Goal: Check status

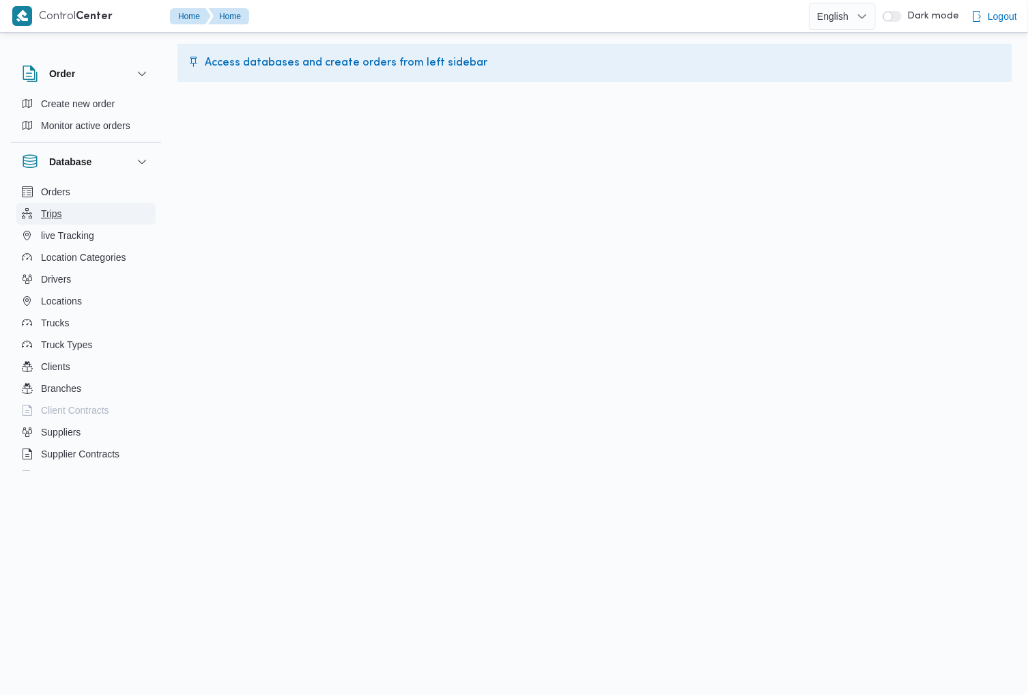
click at [71, 216] on button "Trips" at bounding box center [85, 214] width 139 height 22
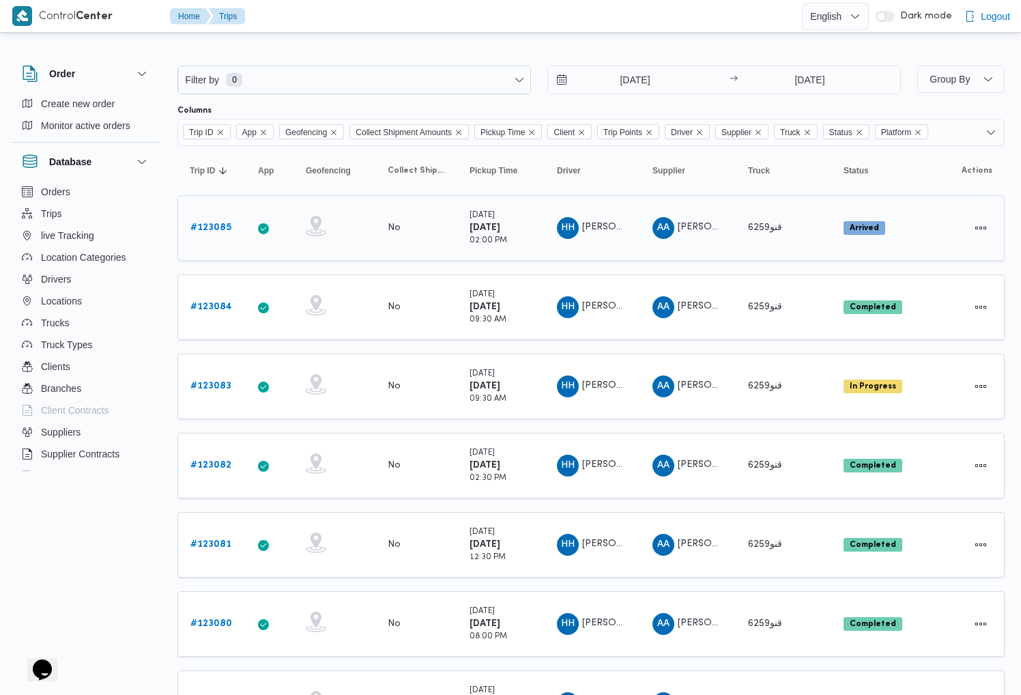
click at [215, 226] on b "# 123085" at bounding box center [210, 227] width 41 height 9
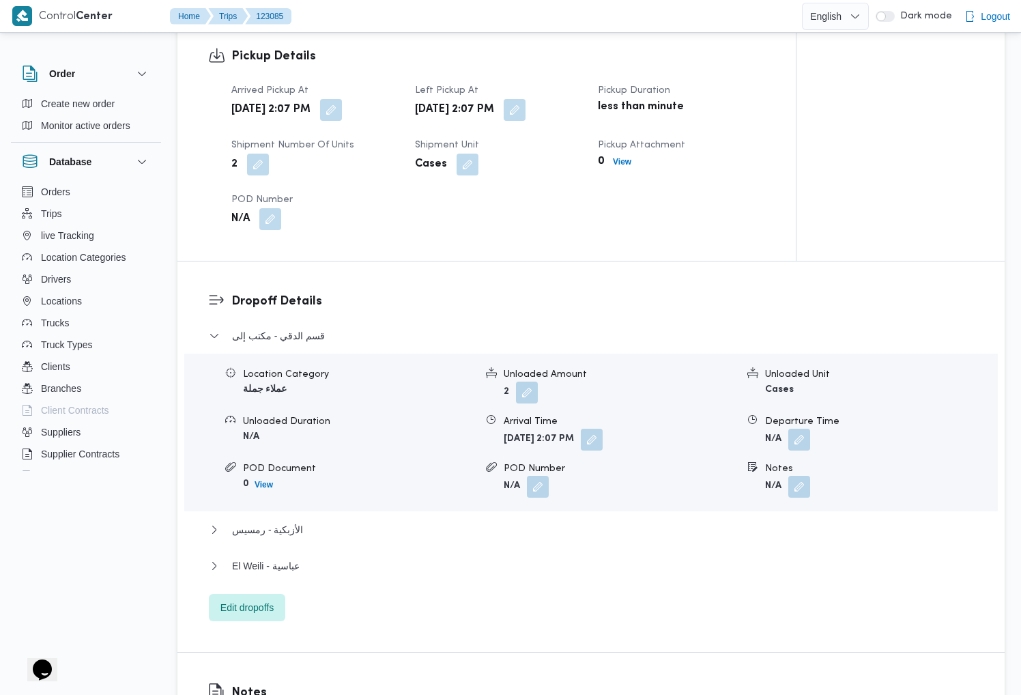
scroll to position [956, 0]
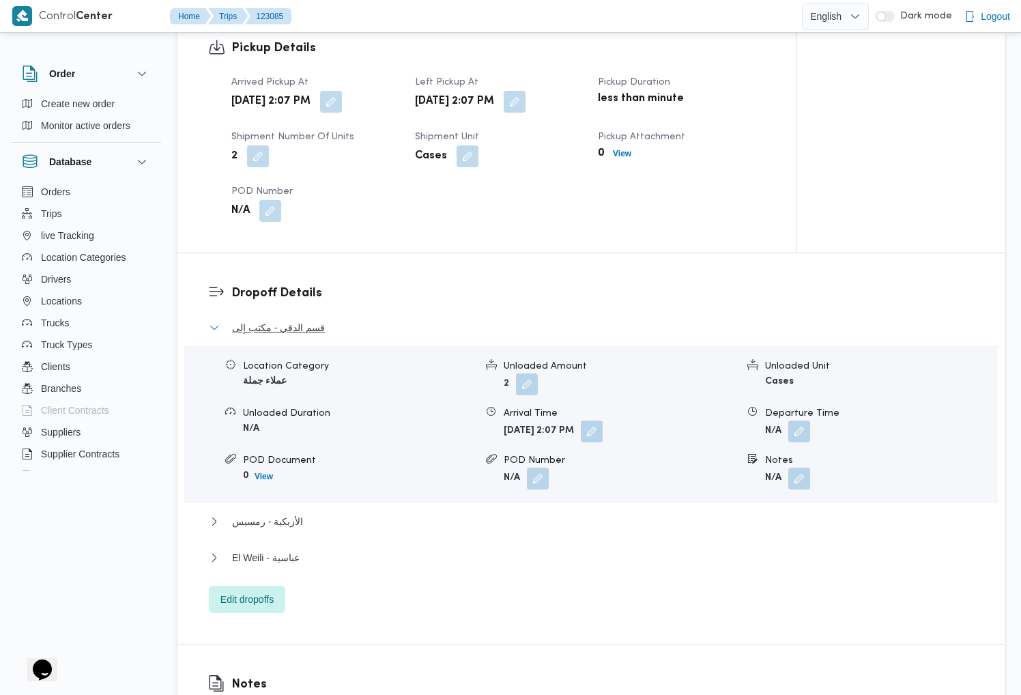
click at [288, 319] on span "قسم الدقي - مكتب إلى" at bounding box center [278, 327] width 93 height 16
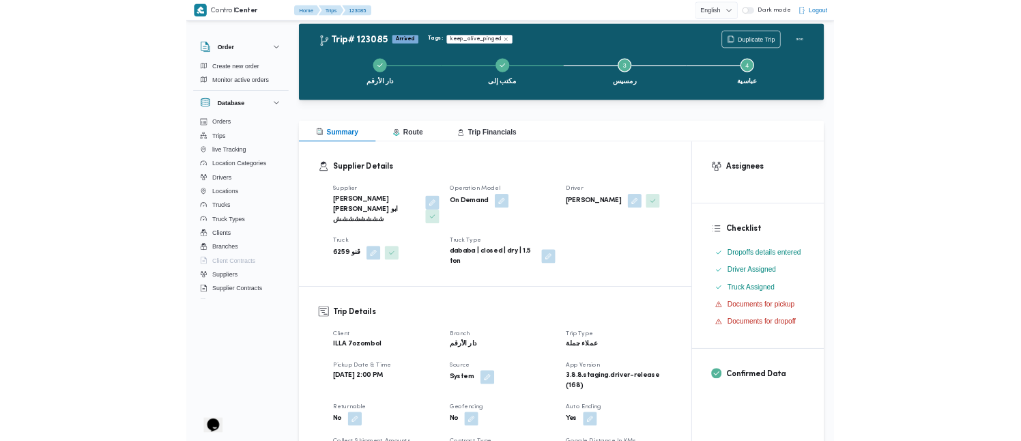
scroll to position [0, 0]
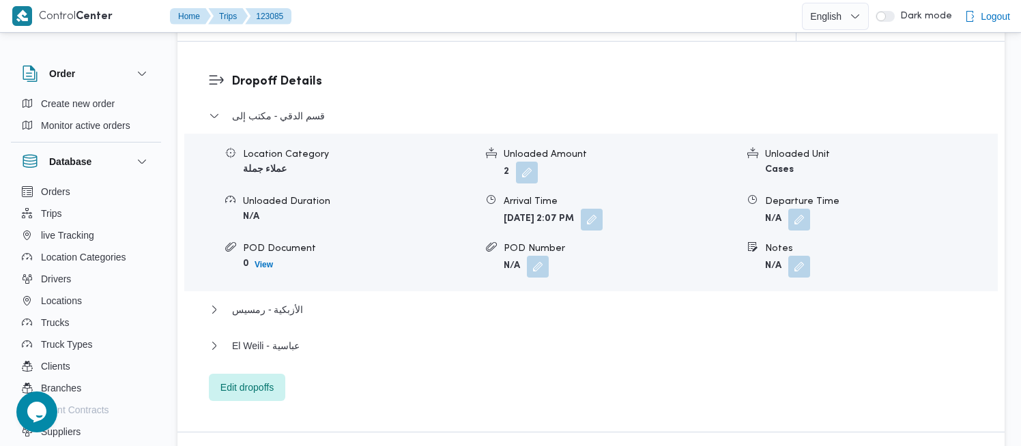
scroll to position [1197, 0]
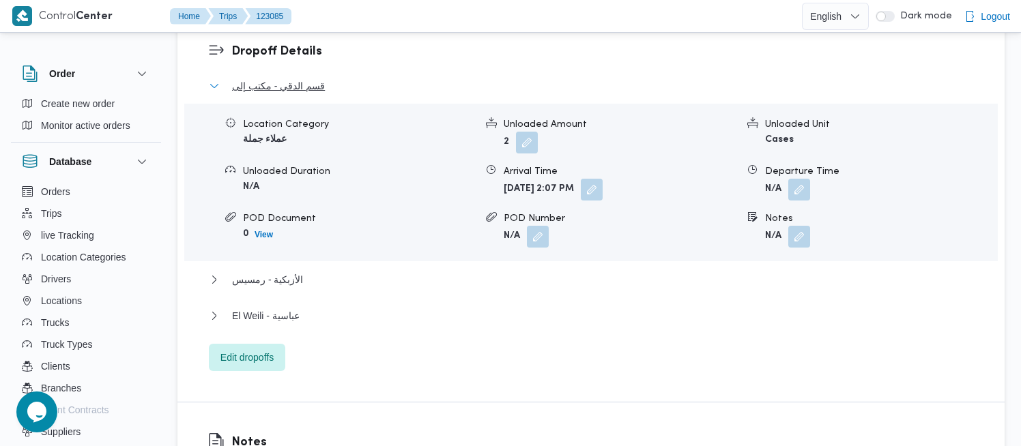
click at [221, 78] on button "قسم الدقي - مكتب إلى" at bounding box center [591, 86] width 765 height 16
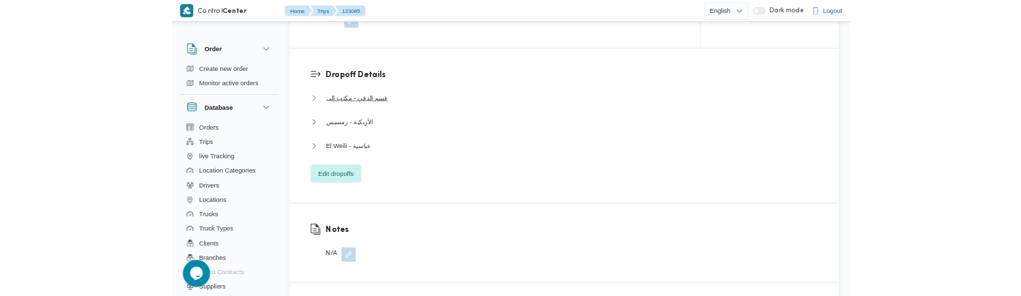
scroll to position [1129, 0]
